Goal: Information Seeking & Learning: Learn about a topic

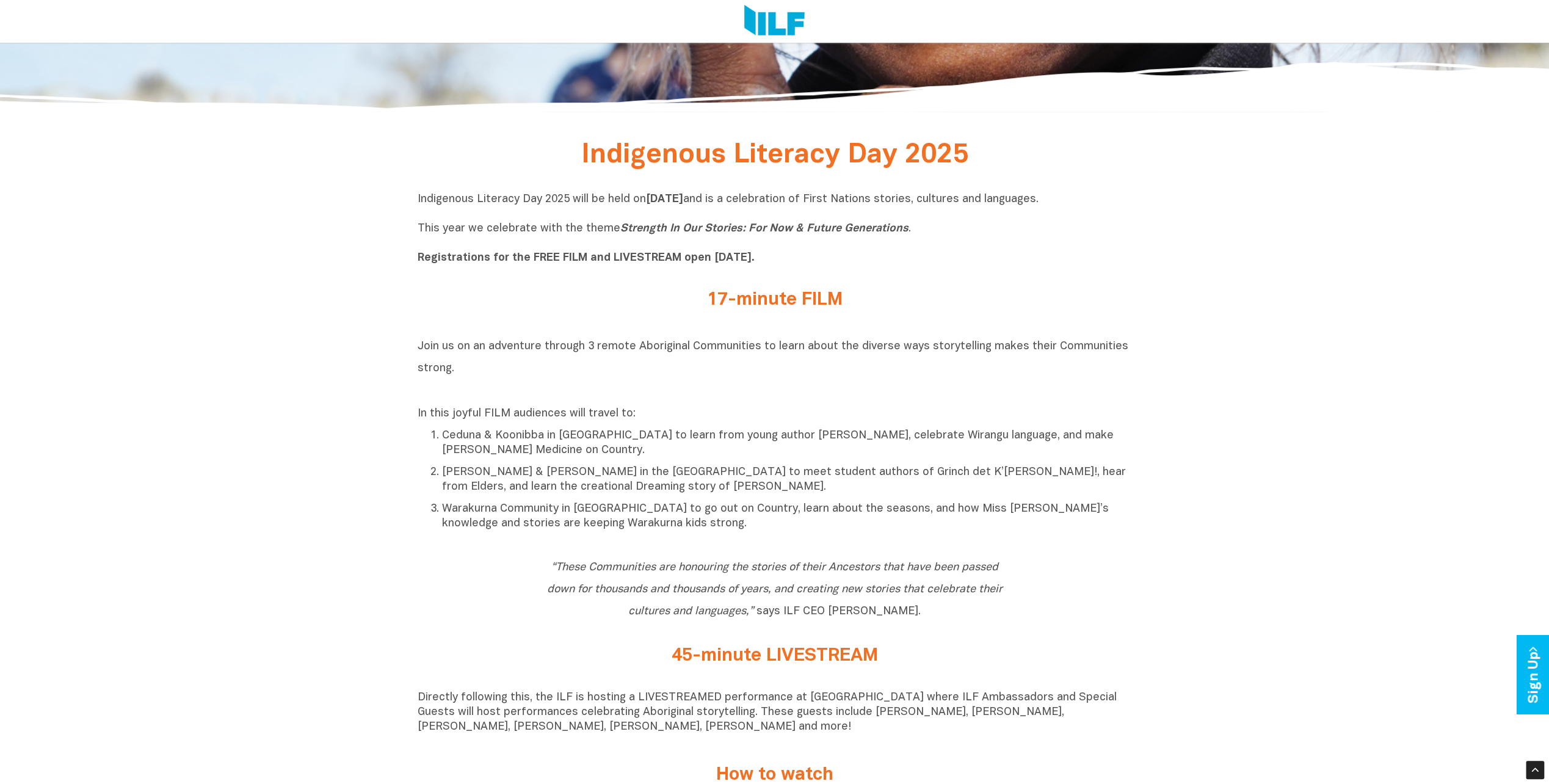
scroll to position [506, 0]
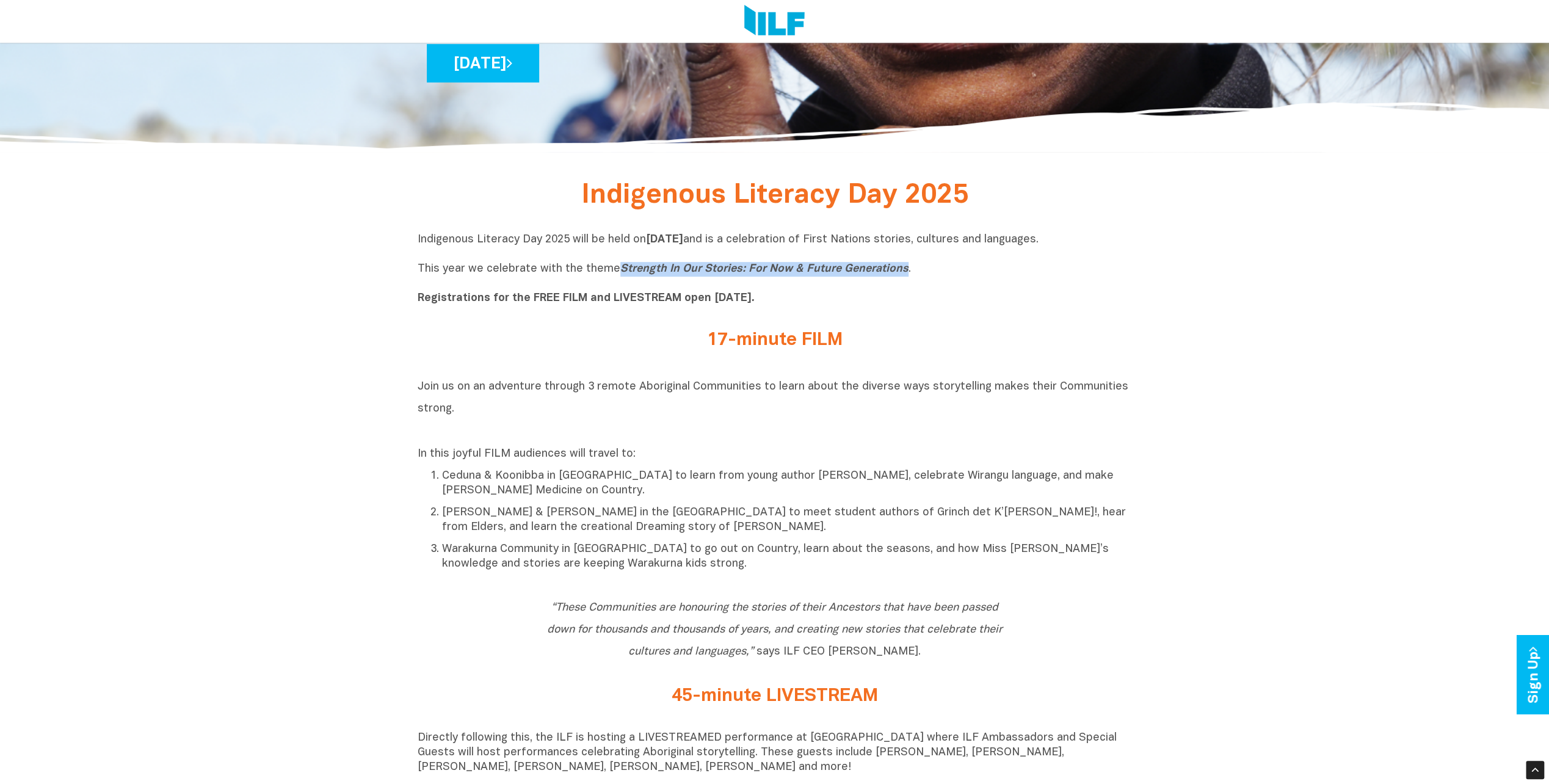
drag, startPoint x: 900, startPoint y: 270, endPoint x: 614, endPoint y: 270, distance: 286.0
click at [614, 270] on p "Indigenous Literacy Day 2025 will be held [DATE][DATE] and is a celebration of …" at bounding box center [774, 269] width 714 height 73
drag, startPoint x: 742, startPoint y: 373, endPoint x: 734, endPoint y: 371, distance: 8.2
click at [742, 373] on div "Join us on an adventure through 3 remote Aboriginal Communities to learn about …" at bounding box center [774, 476] width 714 height 221
drag, startPoint x: 415, startPoint y: 236, endPoint x: 783, endPoint y: 312, distance: 375.8
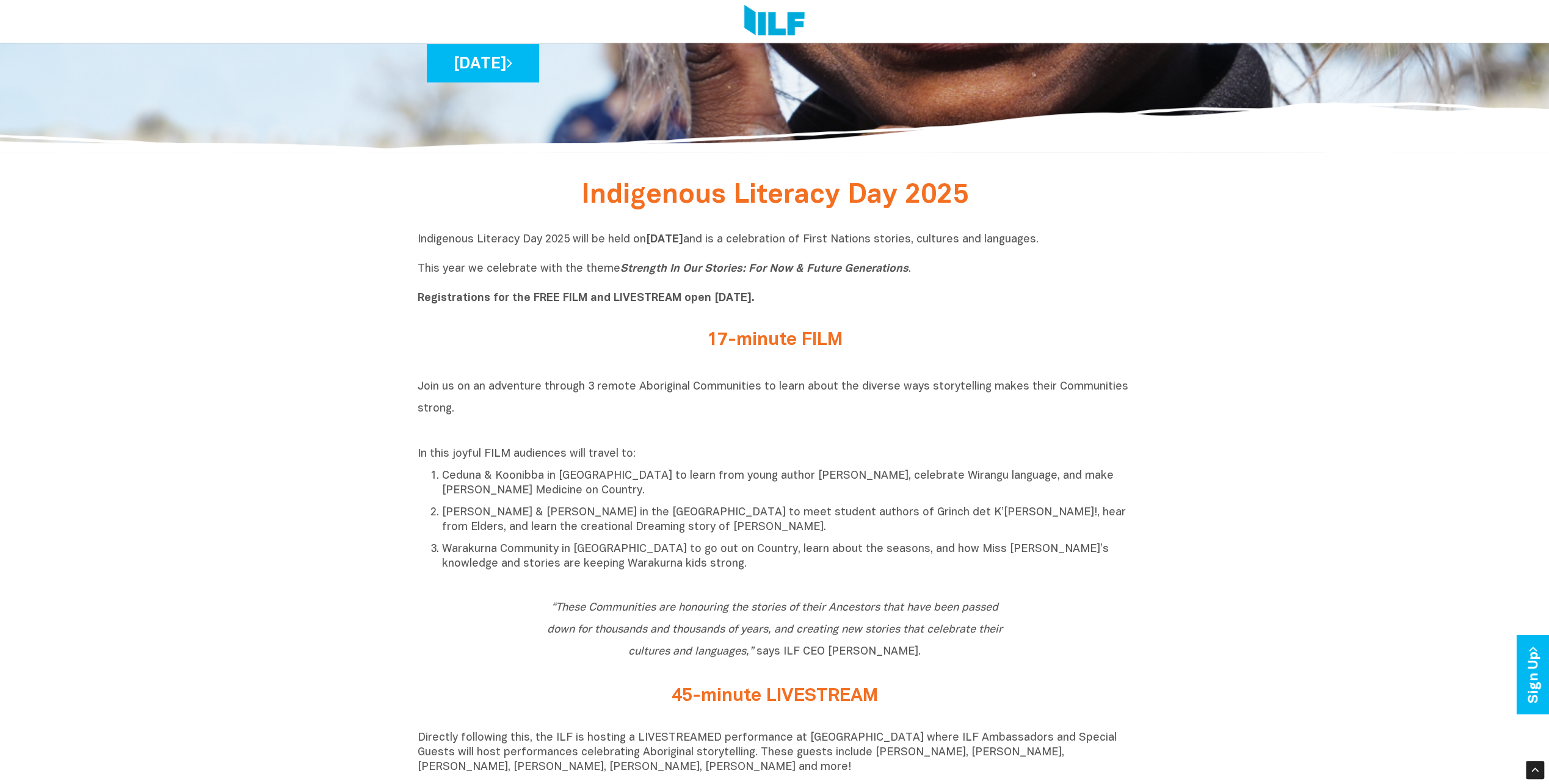
drag, startPoint x: 577, startPoint y: 191, endPoint x: 895, endPoint y: 192, distance: 318.0
click at [895, 192] on h2 "Indigenous Literacy Day 2025" at bounding box center [774, 197] width 458 height 23
copy span "Indigenous Literacy Day"
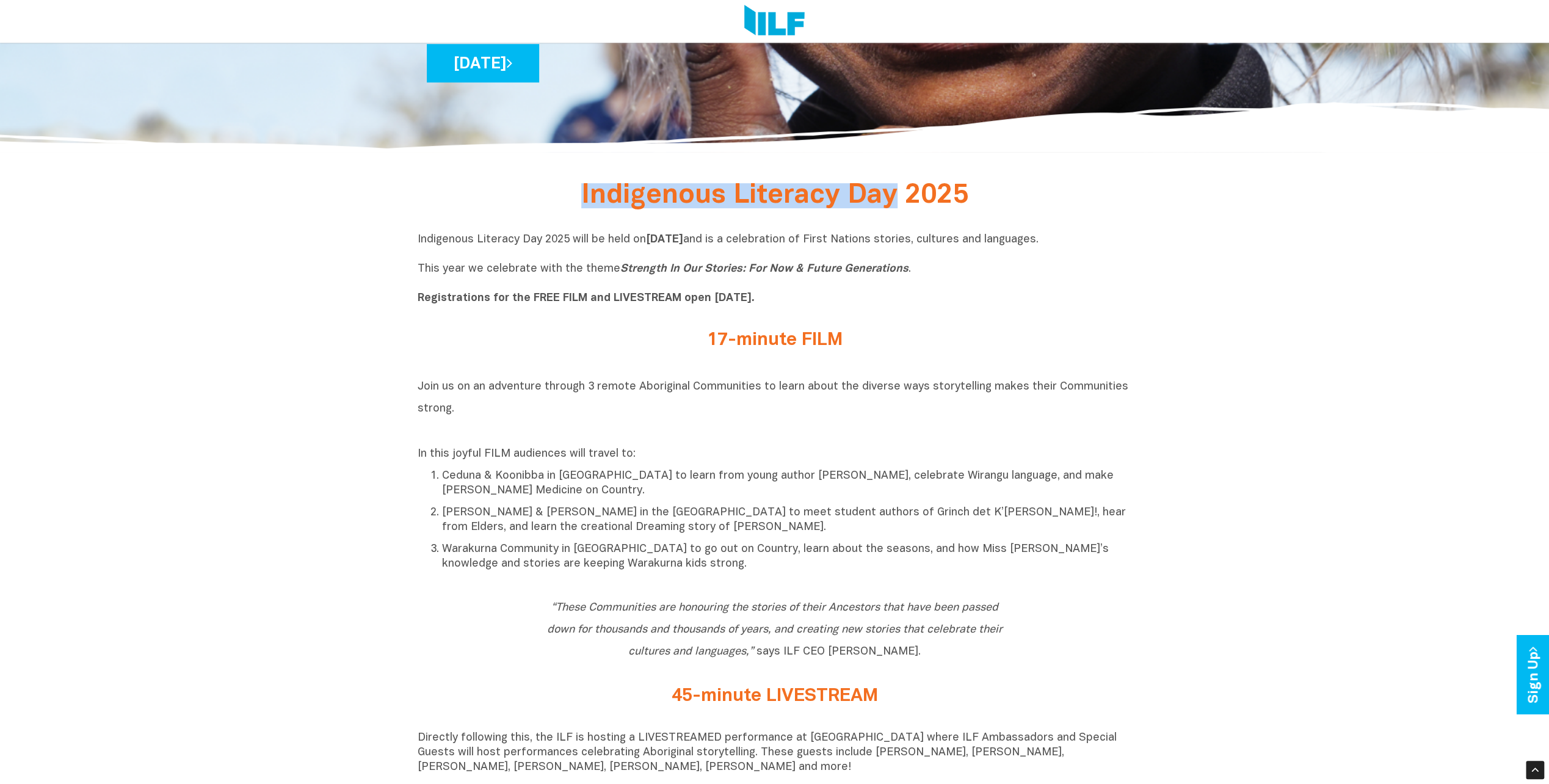
drag, startPoint x: 810, startPoint y: 265, endPoint x: 835, endPoint y: 240, distance: 35.4
click at [810, 265] on icon "Strength In Our Stories: For Now & Future Generations" at bounding box center [764, 269] width 288 height 10
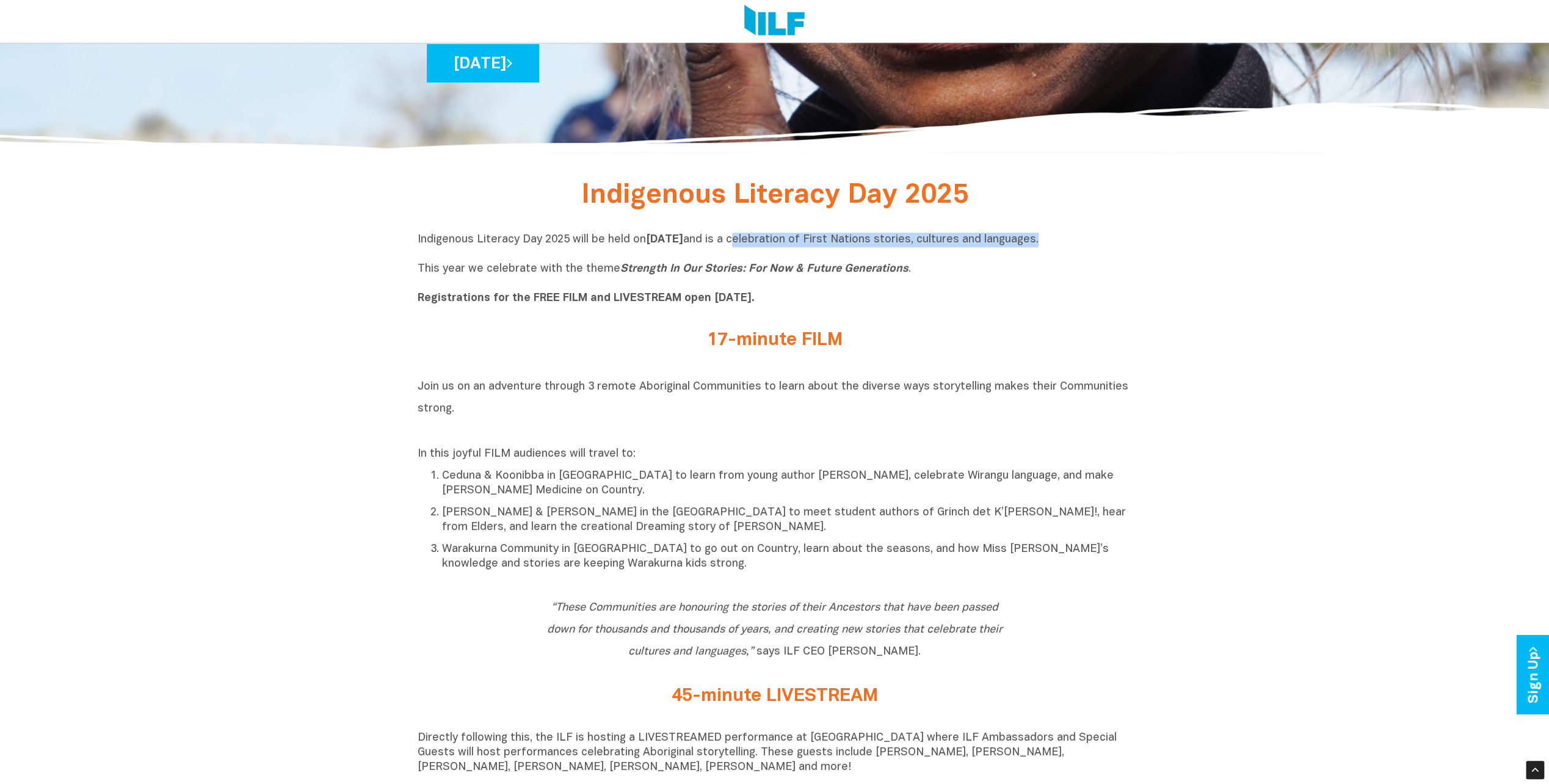
drag, startPoint x: 1123, startPoint y: 243, endPoint x: 825, endPoint y: 241, distance: 298.0
click at [825, 241] on p "Indigenous Literacy Day 2025 will be held [DATE][DATE] and is a celebration of …" at bounding box center [774, 269] width 714 height 73
copy p "celebration of First Nations stories, cultures and languages"
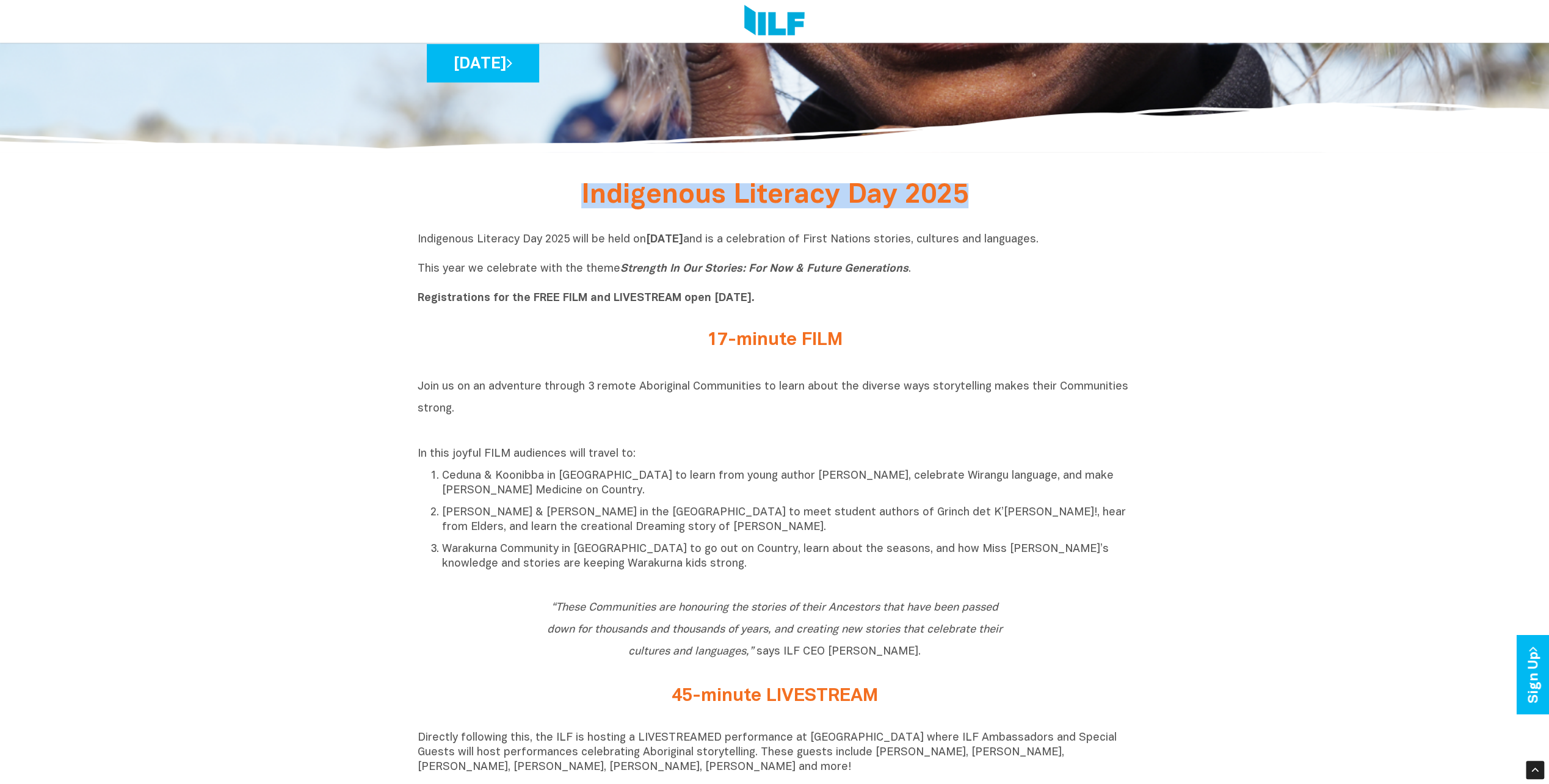
drag, startPoint x: 1010, startPoint y: 188, endPoint x: 582, endPoint y: 188, distance: 428.0
click at [582, 188] on div "Indigenous Literacy Day 2025" at bounding box center [775, 200] width 477 height 29
copy span "Indigenous Literacy Day 2025"
click at [884, 236] on p "Indigenous Literacy Day 2025 will be held [DATE][DATE] and is a celebration of …" at bounding box center [774, 269] width 714 height 73
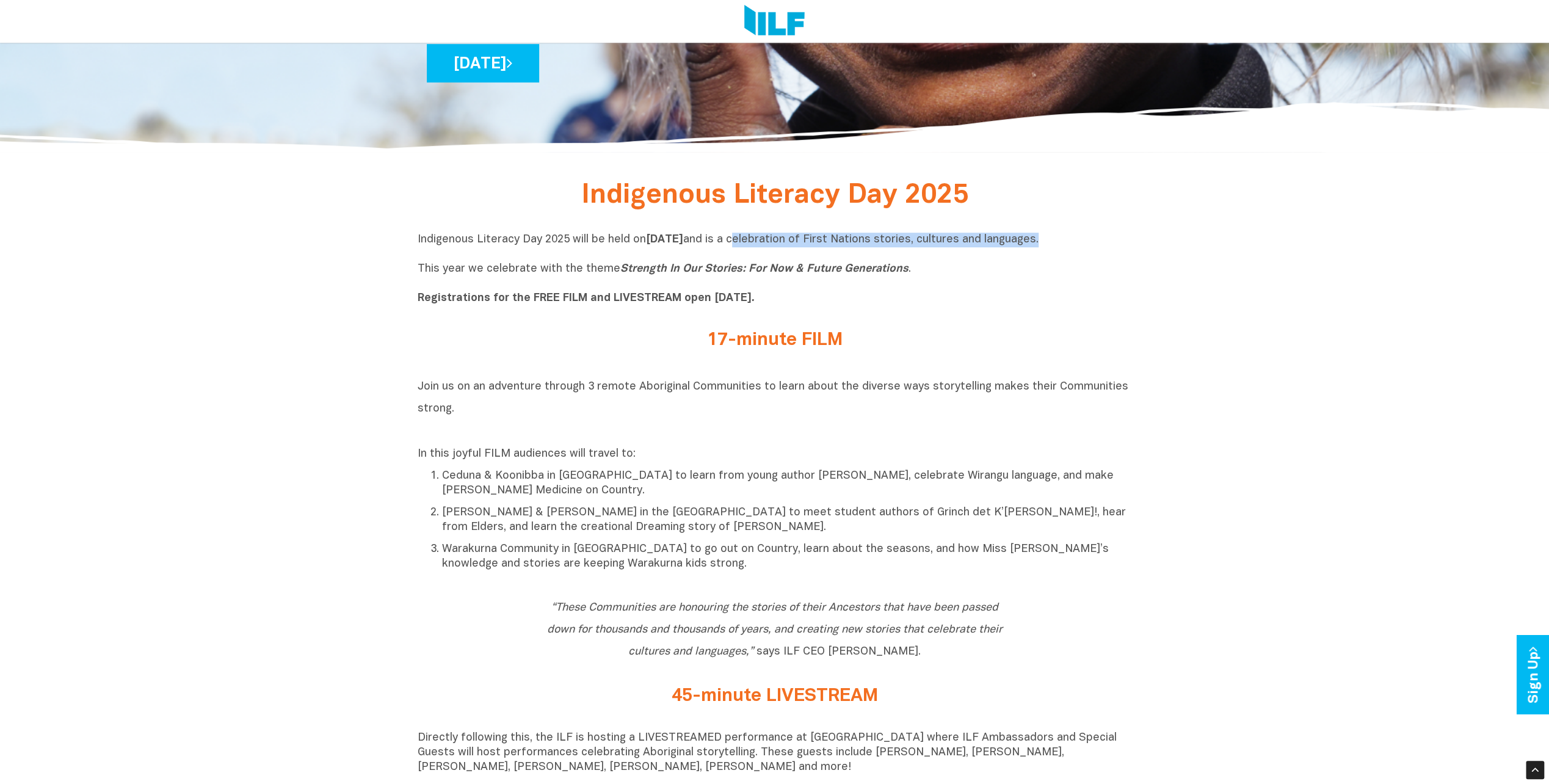
drag, startPoint x: 825, startPoint y: 241, endPoint x: 1125, endPoint y: 241, distance: 300.0
click at [1125, 241] on p "Indigenous Literacy Day 2025 will be held [DATE][DATE] and is a celebration of …" at bounding box center [774, 269] width 714 height 73
copy p "celebration of First Nations stories, cultures and languages"
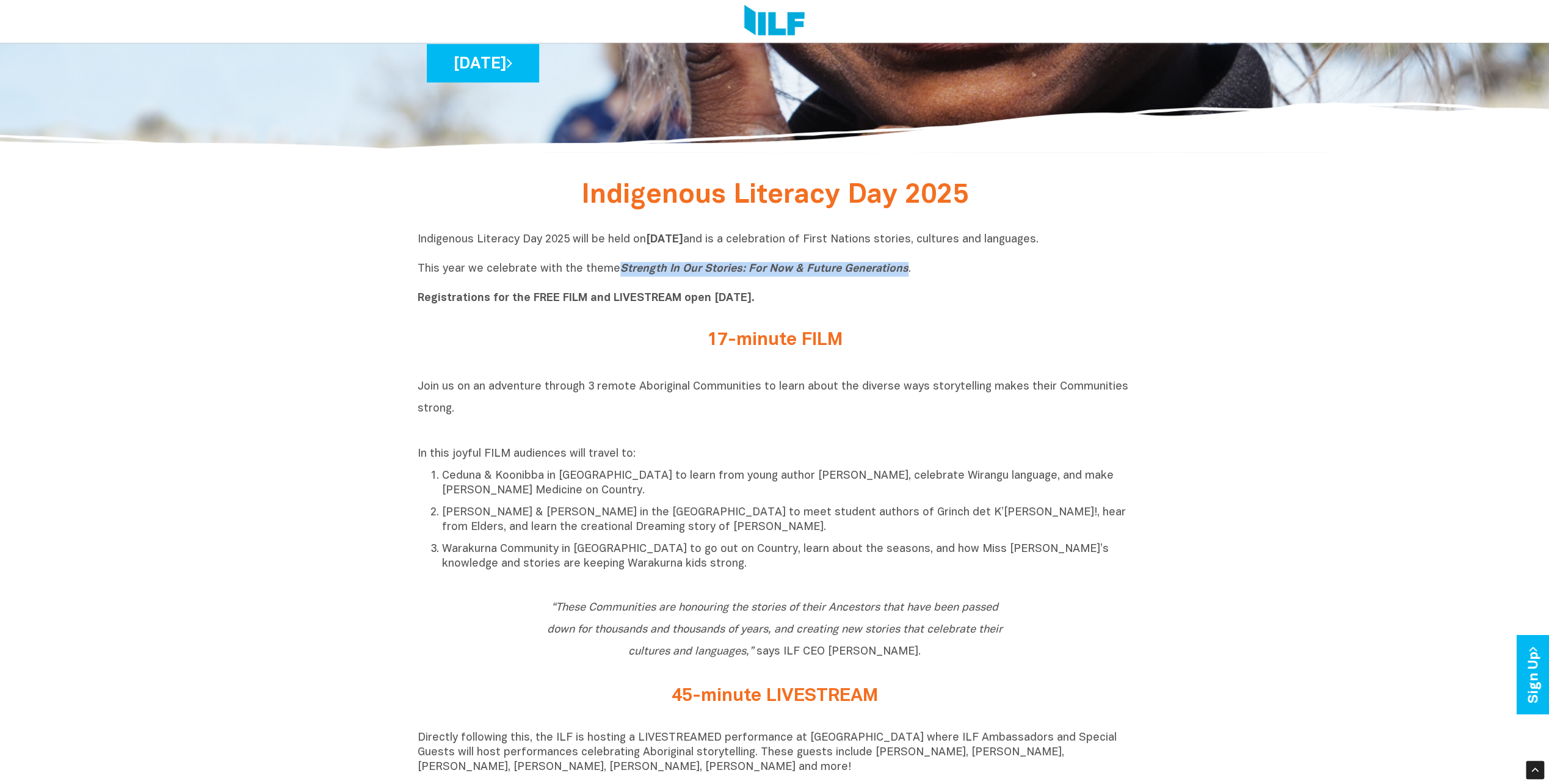
drag, startPoint x: 898, startPoint y: 268, endPoint x: 616, endPoint y: 269, distance: 282.0
click at [620, 269] on icon "Strength In Our Stories: For Now & Future Generations" at bounding box center [764, 269] width 288 height 10
copy icon "Strength In Our Stories: For Now & Future Generations"
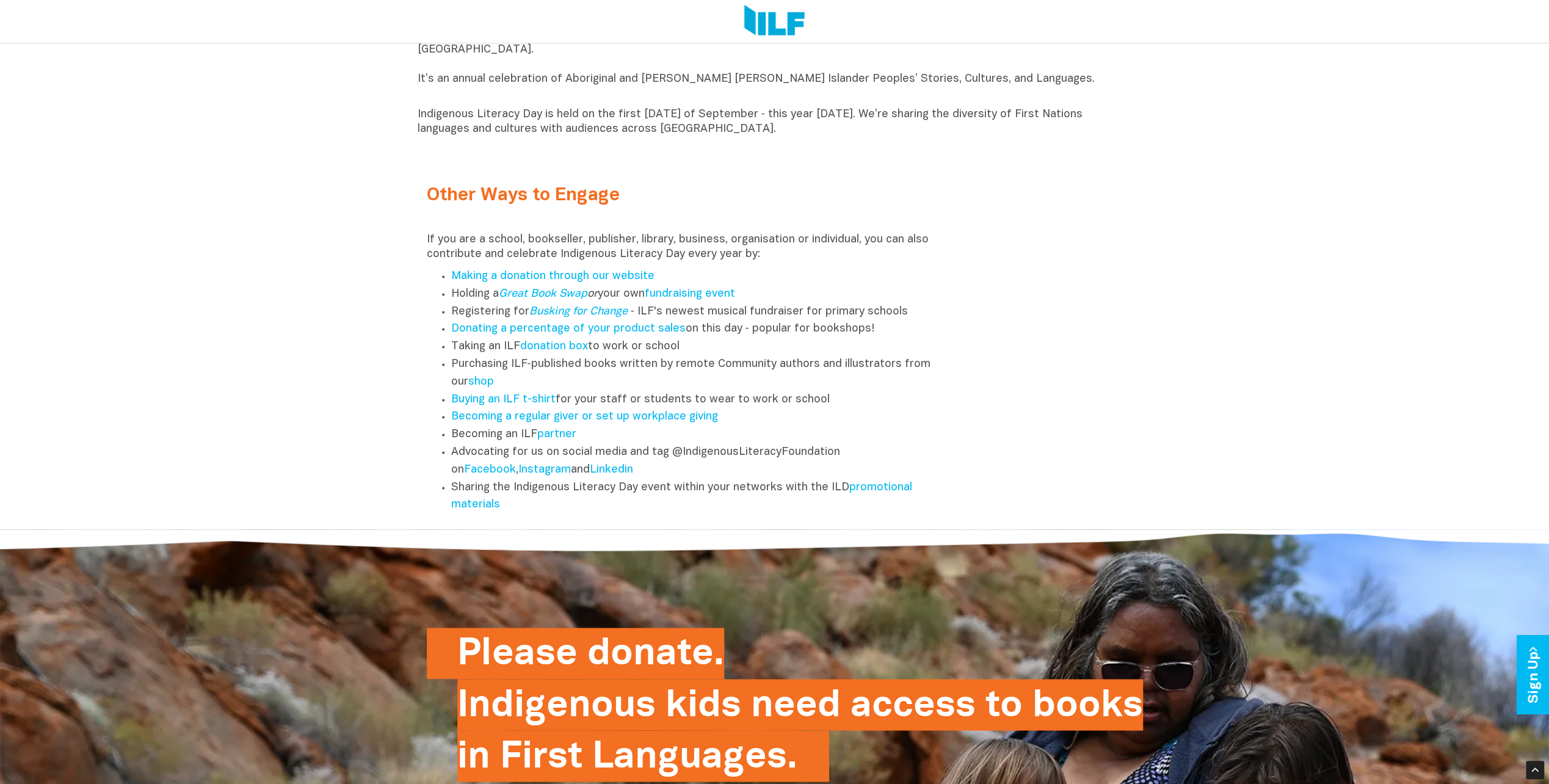
scroll to position [1625, 0]
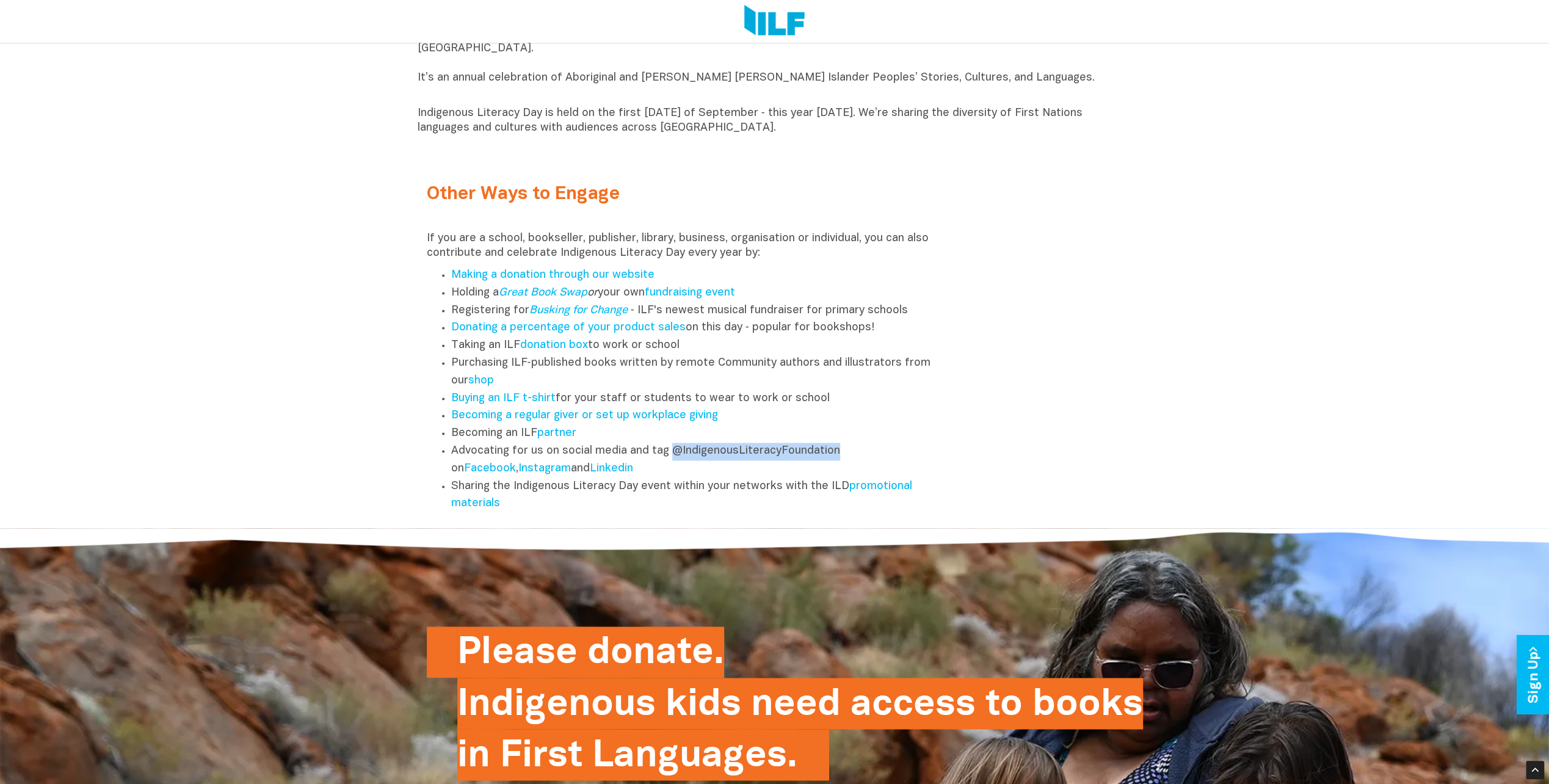
drag, startPoint x: 858, startPoint y: 459, endPoint x: 670, endPoint y: 456, distance: 188.0
click at [670, 456] on li "Advocating for us on social media and tag @IndigenousLiteracyFoundation on Face…" at bounding box center [697, 460] width 494 height 35
copy li "@IndigenousLiteracyFoundation"
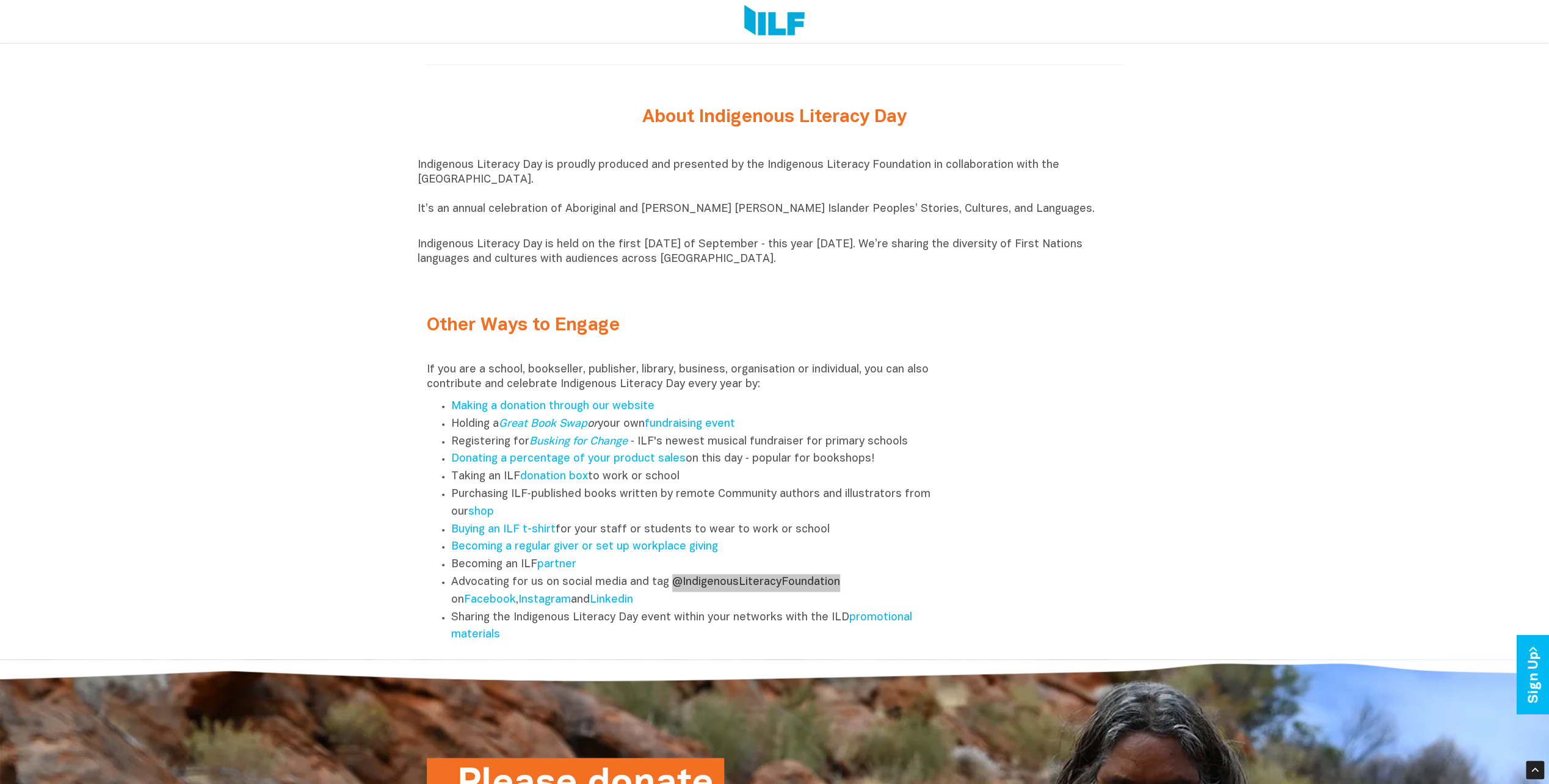
scroll to position [1512, 0]
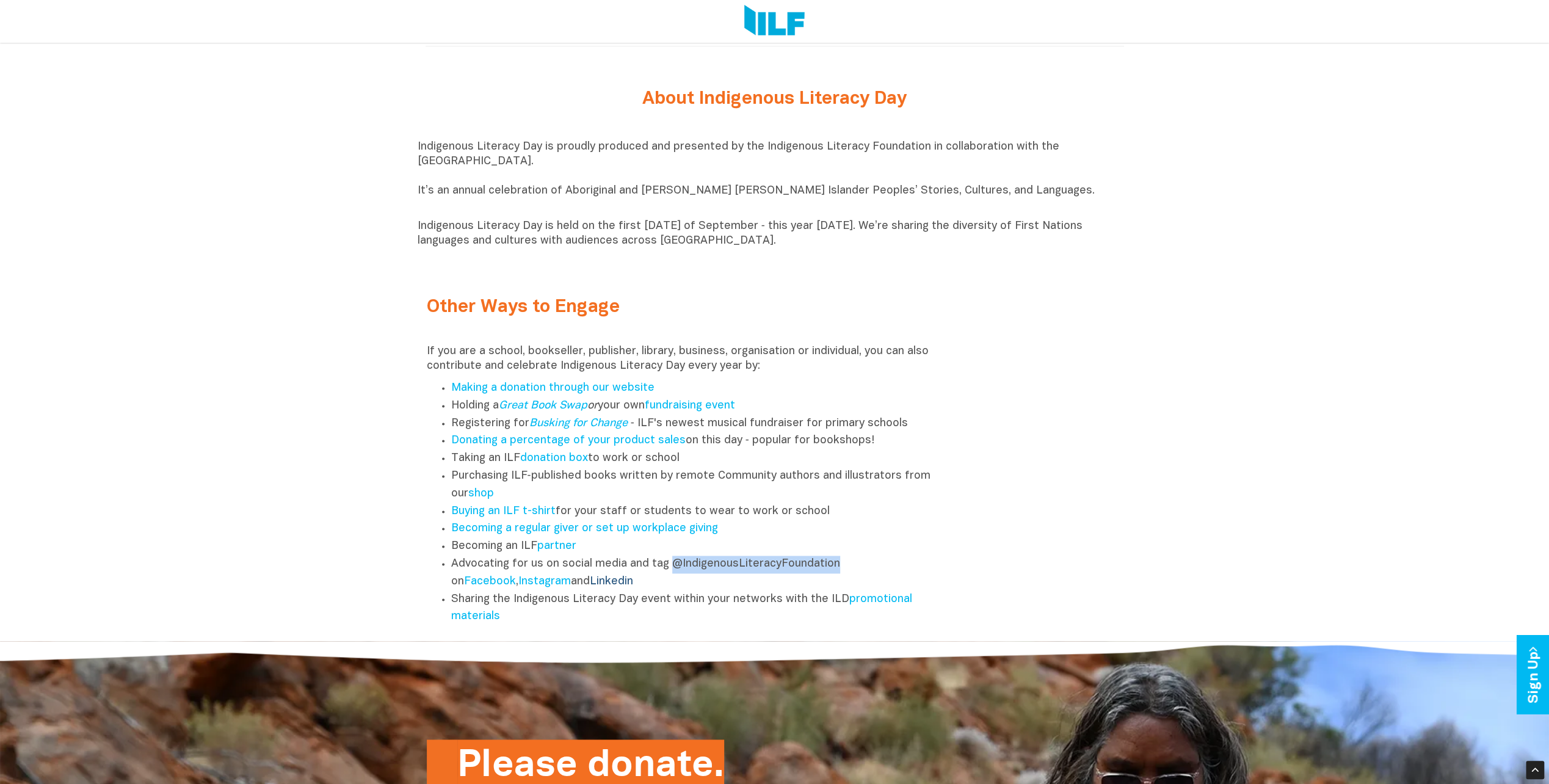
click at [628, 587] on link "Linkedin" at bounding box center [612, 581] width 43 height 10
copy li "@IndigenousLiteracyFoundation"
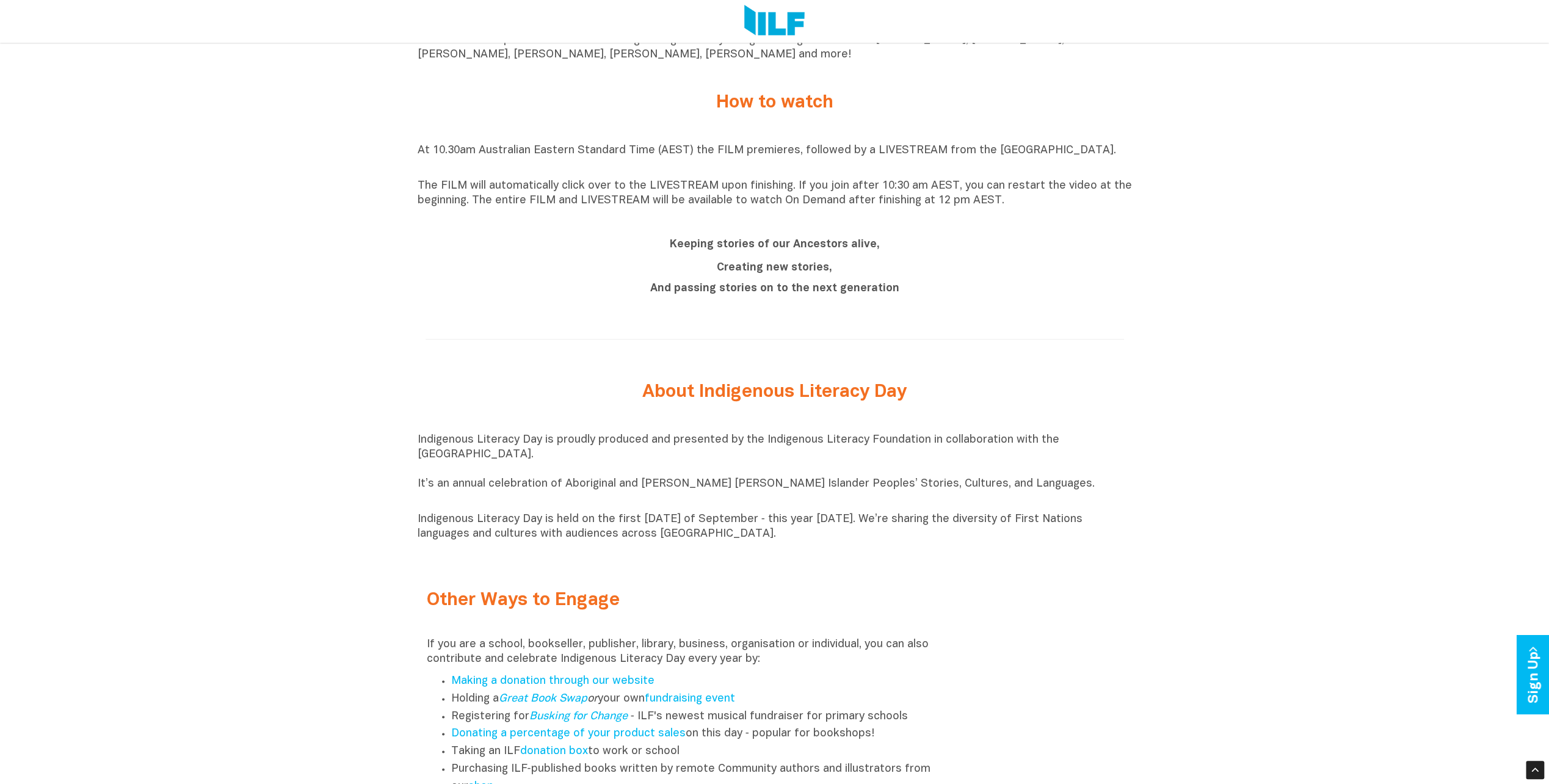
scroll to position [1231, 0]
